Goal: Navigation & Orientation: Go to known website

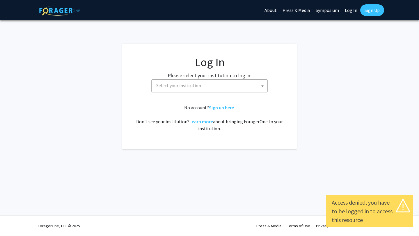
select select
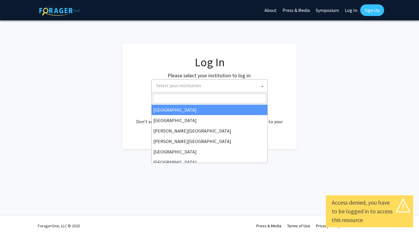
click at [177, 86] on span "Select your institution" at bounding box center [178, 86] width 45 height 6
type input "f"
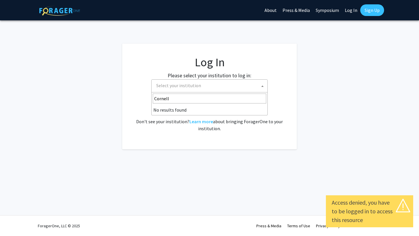
type input "Cornell"
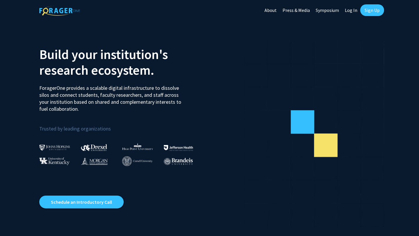
click at [350, 8] on link "Log In" at bounding box center [351, 10] width 18 height 20
select select
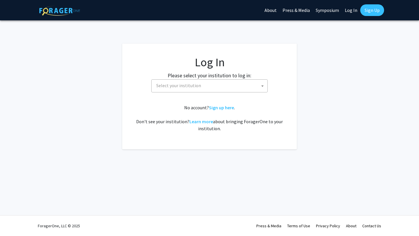
click at [228, 87] on span "Select your institution" at bounding box center [210, 86] width 113 height 12
type input "Cornell"
